Goal: Information Seeking & Learning: Learn about a topic

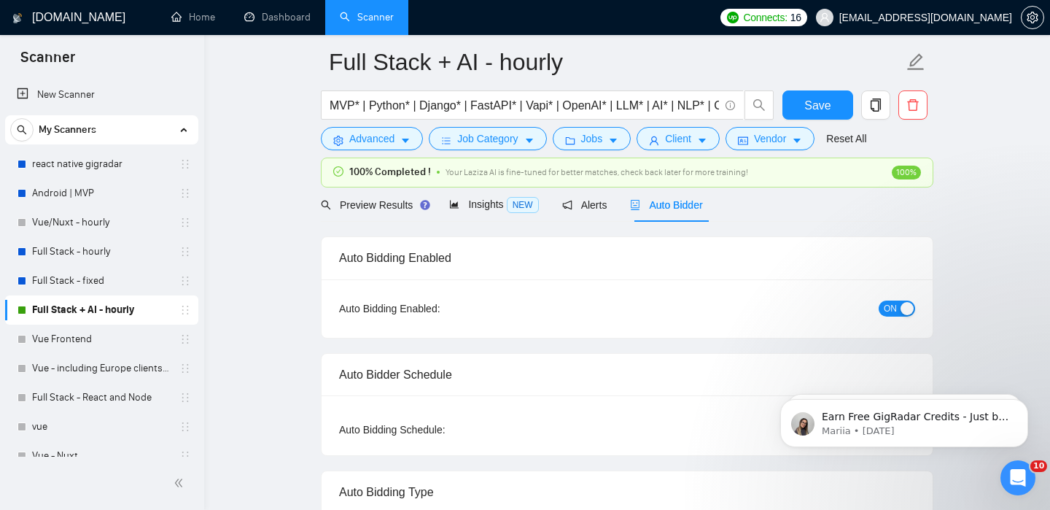
scroll to position [56, 0]
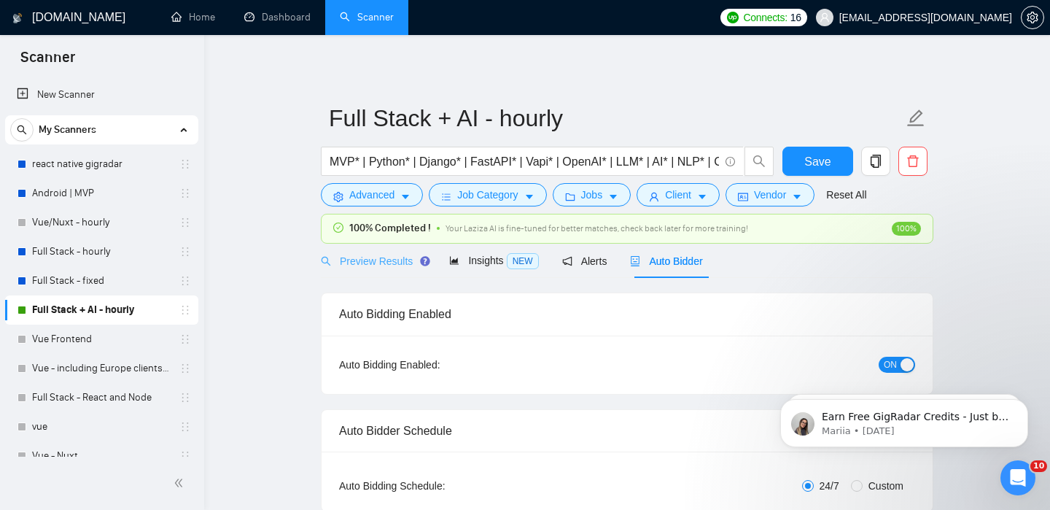
click at [378, 250] on div "Preview Results" at bounding box center [373, 260] width 105 height 34
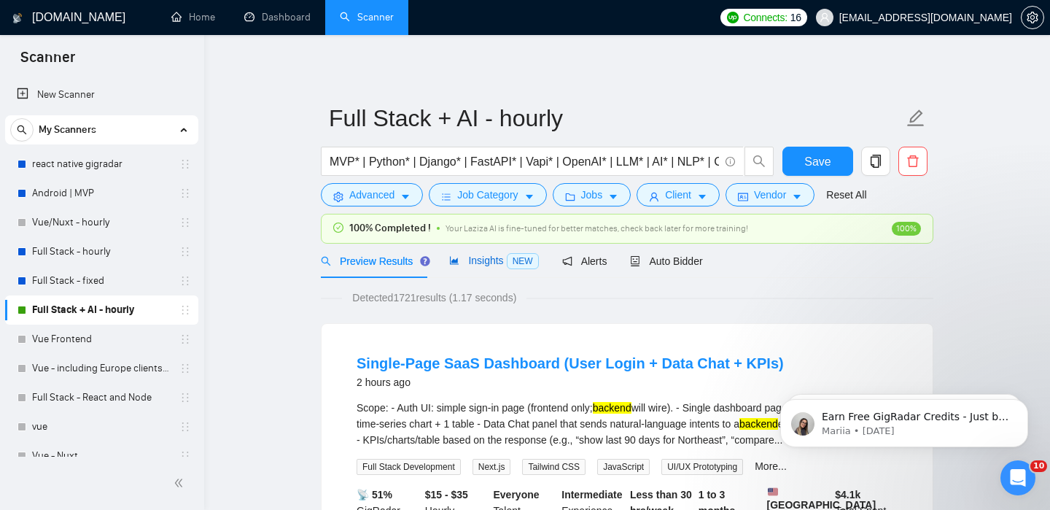
click at [491, 268] on div "Insights NEW" at bounding box center [493, 260] width 89 height 17
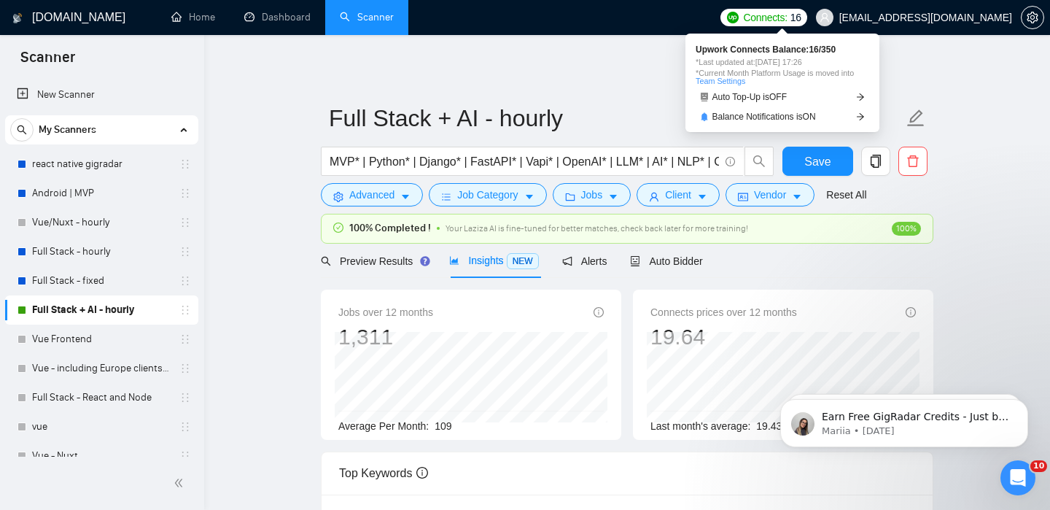
click at [787, 12] on span "Connects:" at bounding box center [765, 17] width 44 height 16
